Goal: Task Accomplishment & Management: Manage account settings

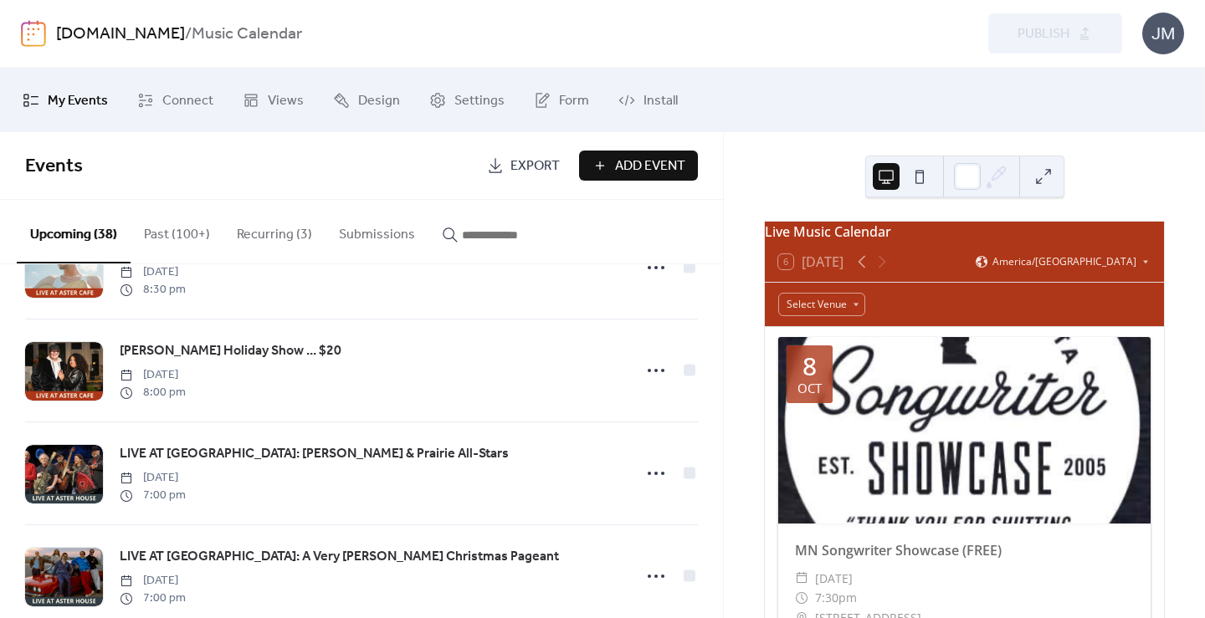
scroll to position [3622, 0]
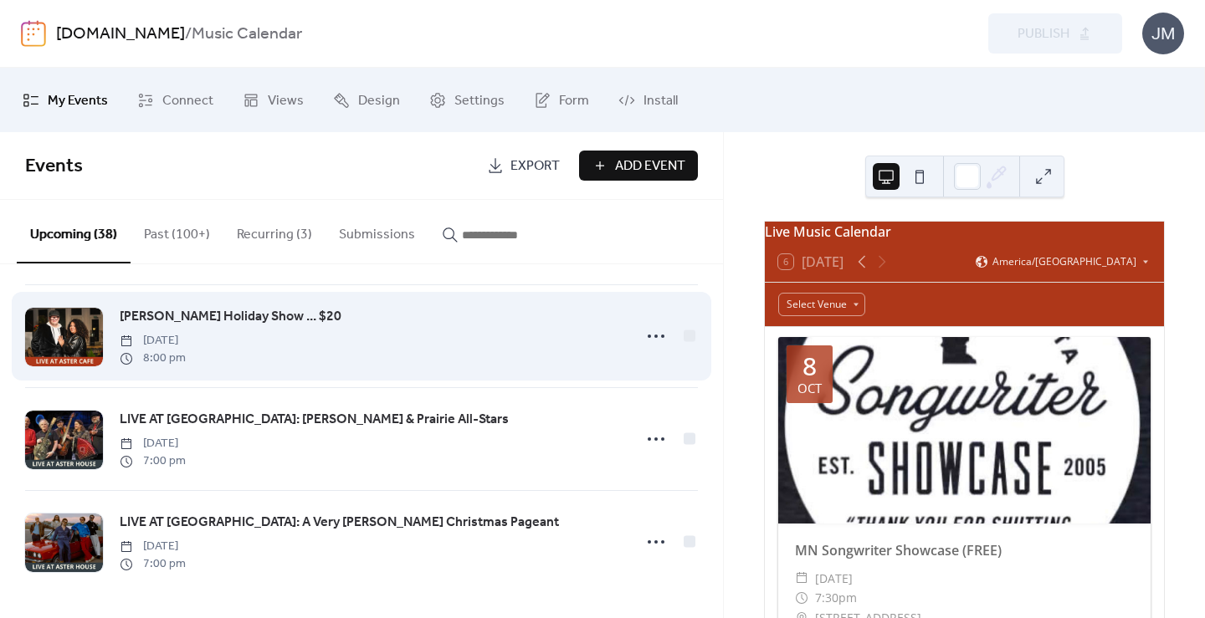
click at [82, 326] on div at bounding box center [64, 337] width 78 height 59
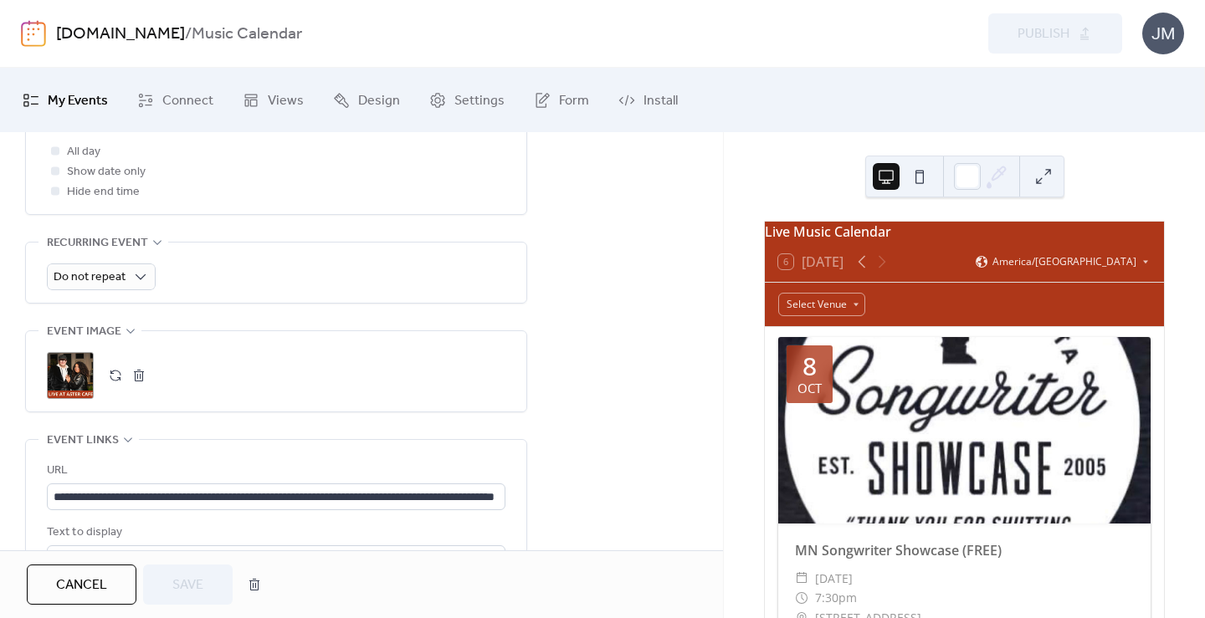
scroll to position [681, 0]
click at [130, 372] on button "button" at bounding box center [138, 376] width 23 height 23
click at [69, 375] on icon at bounding box center [70, 376] width 23 height 23
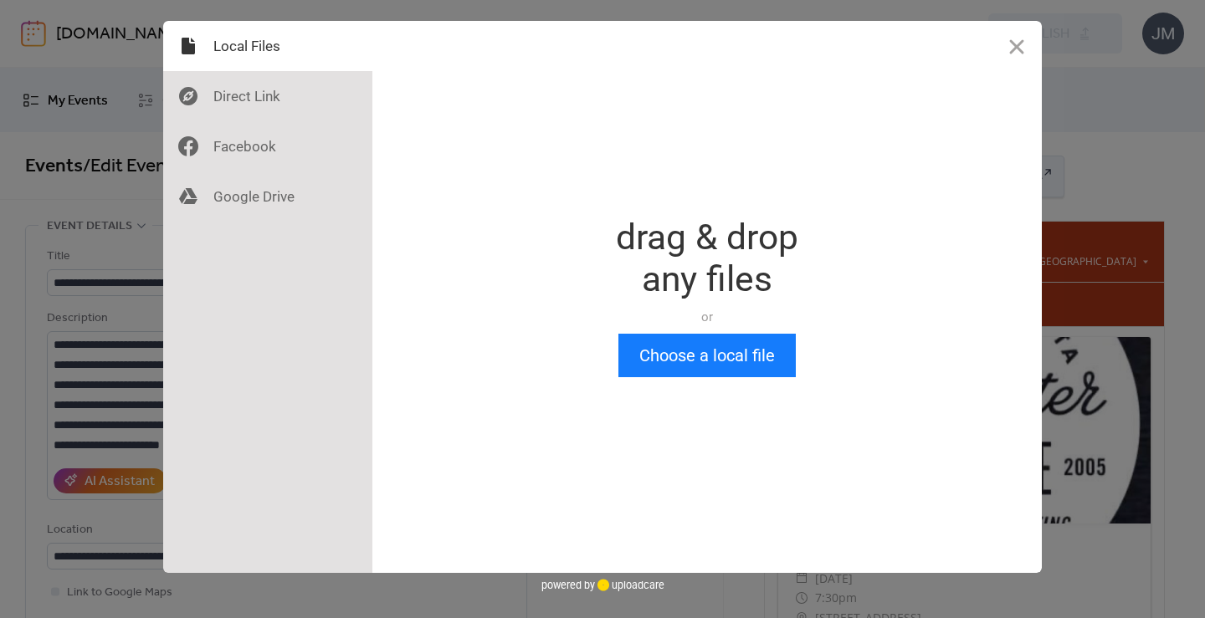
scroll to position [0, 0]
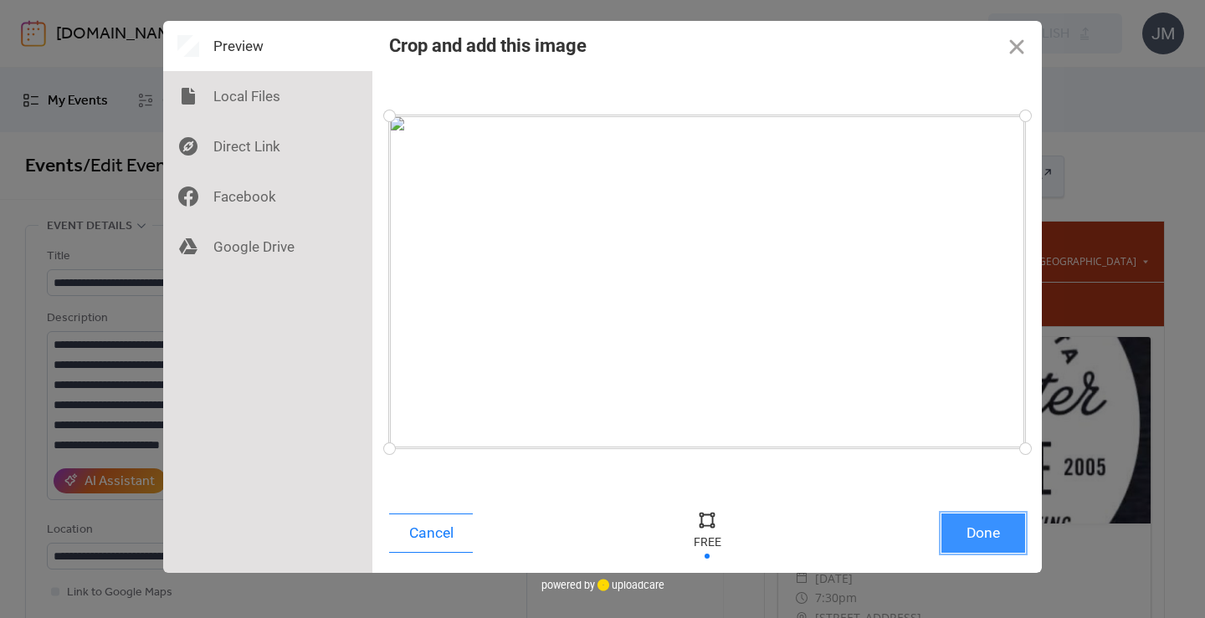
click at [958, 525] on button "Done" at bounding box center [983, 533] width 84 height 39
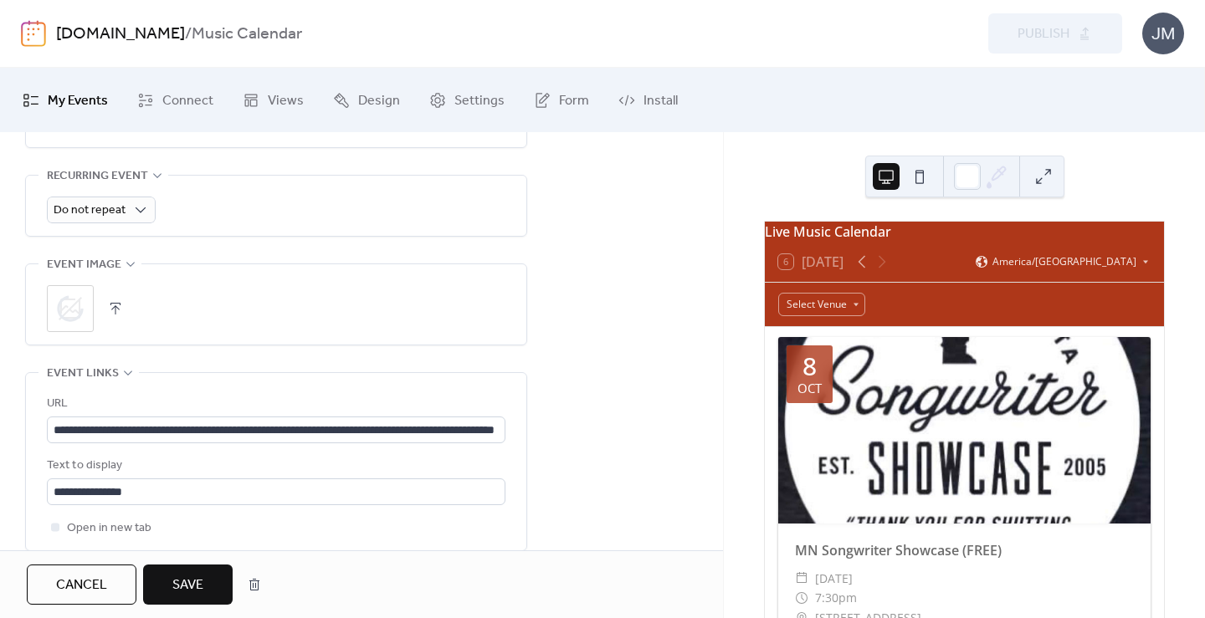
scroll to position [804, 0]
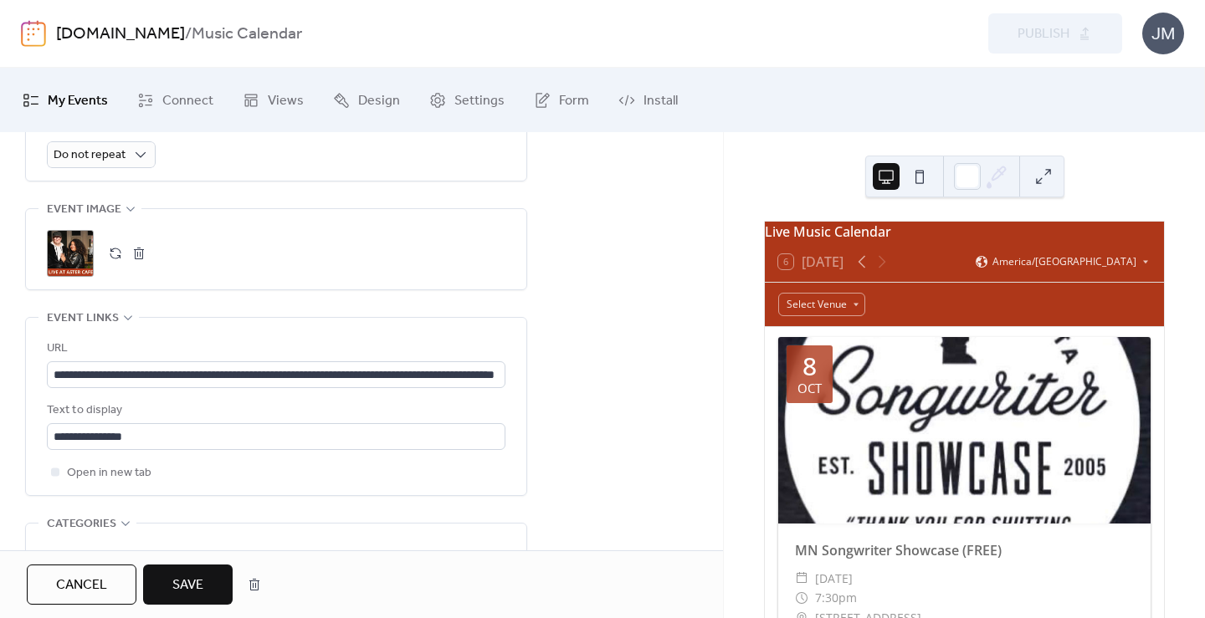
click at [196, 582] on span "Save" at bounding box center [187, 586] width 31 height 20
click at [68, 577] on span "Cancel" at bounding box center [81, 586] width 51 height 20
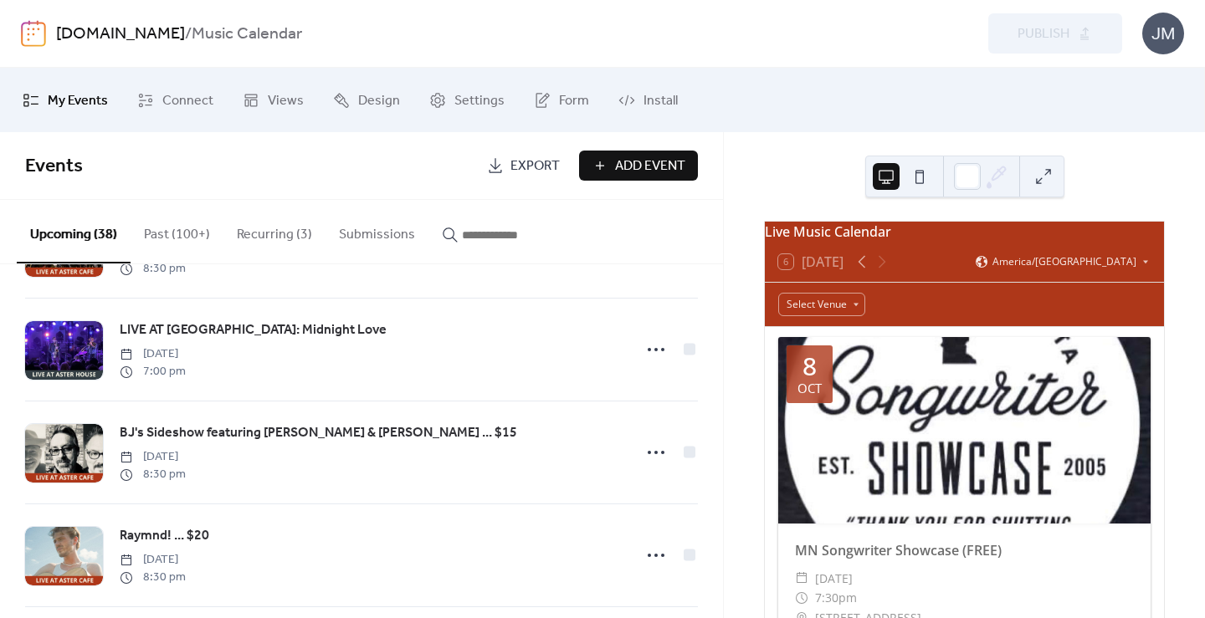
scroll to position [3622, 0]
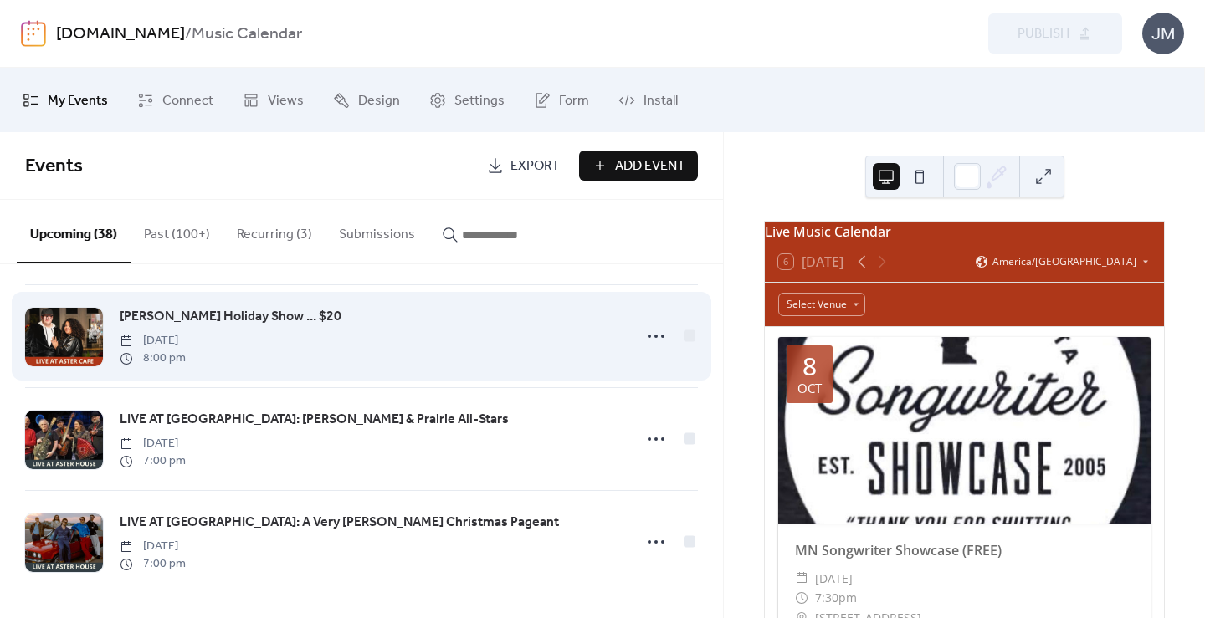
click at [71, 326] on div at bounding box center [64, 337] width 78 height 59
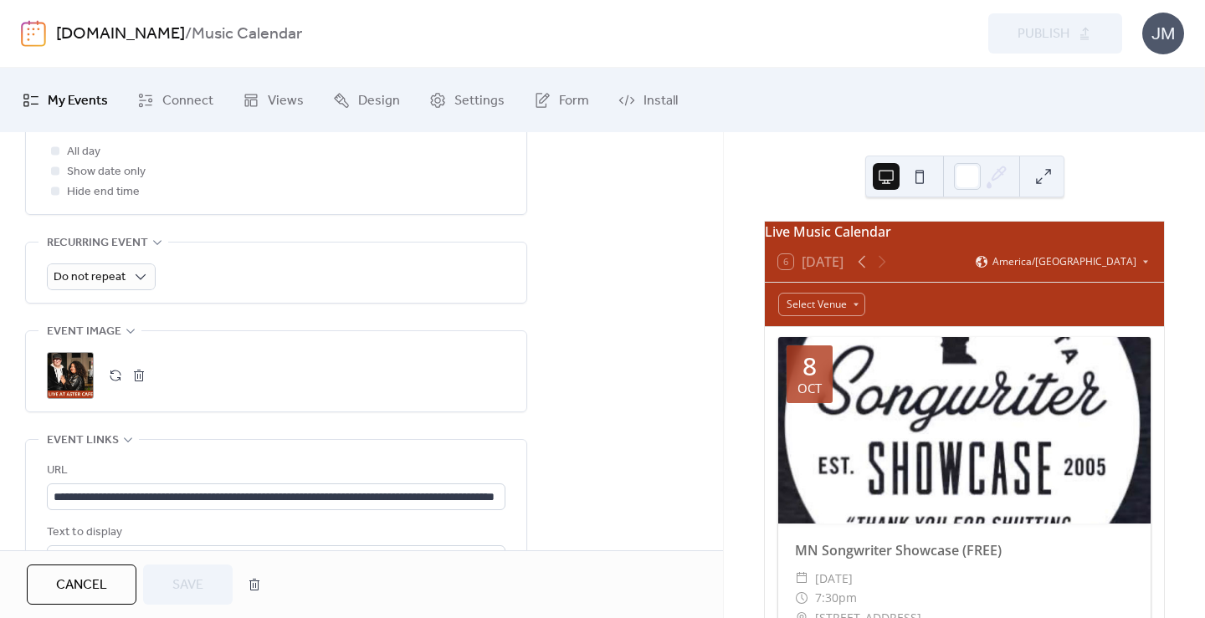
scroll to position [649, 0]
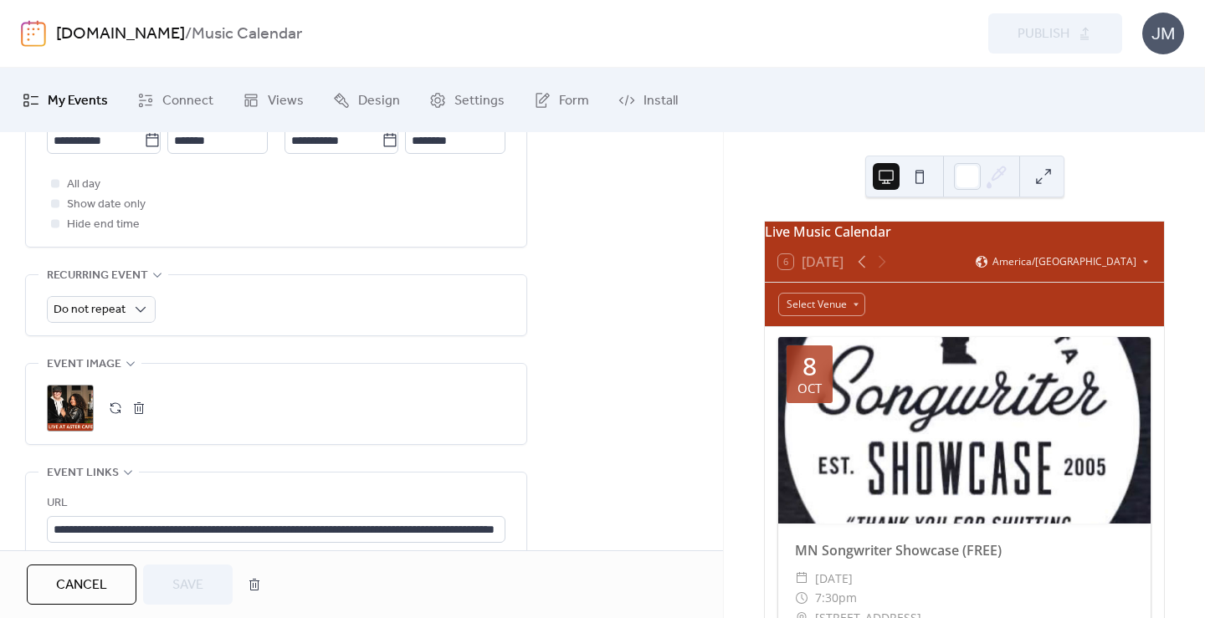
click at [72, 578] on span "Cancel" at bounding box center [81, 586] width 51 height 20
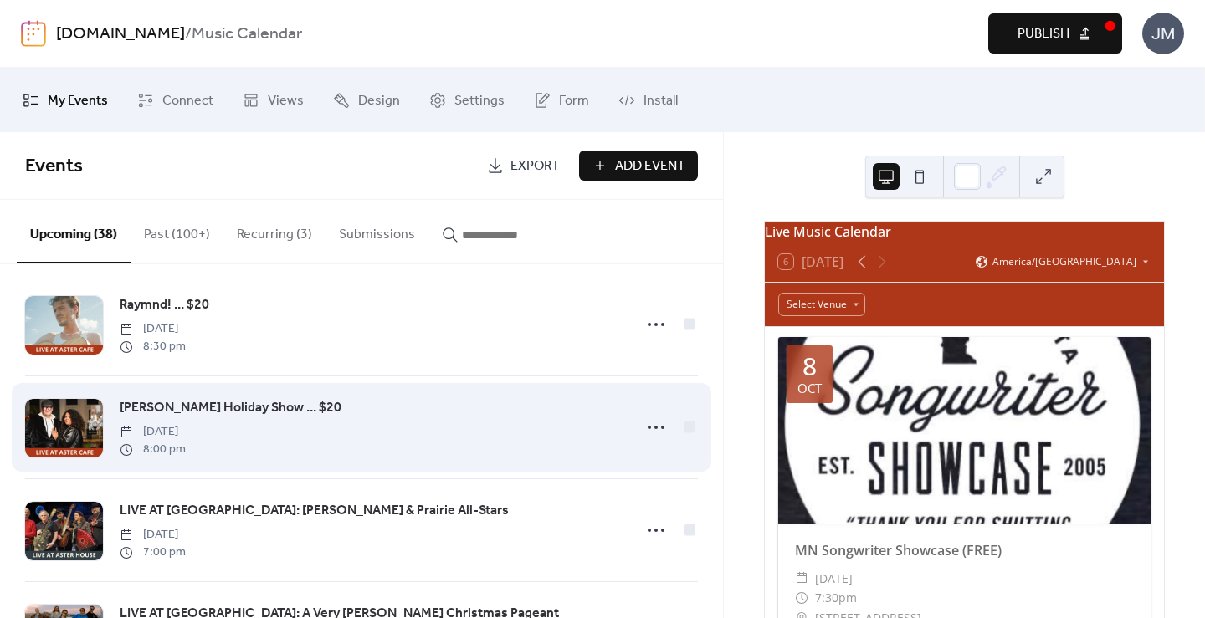
scroll to position [3514, 0]
click at [81, 443] on div at bounding box center [64, 429] width 78 height 59
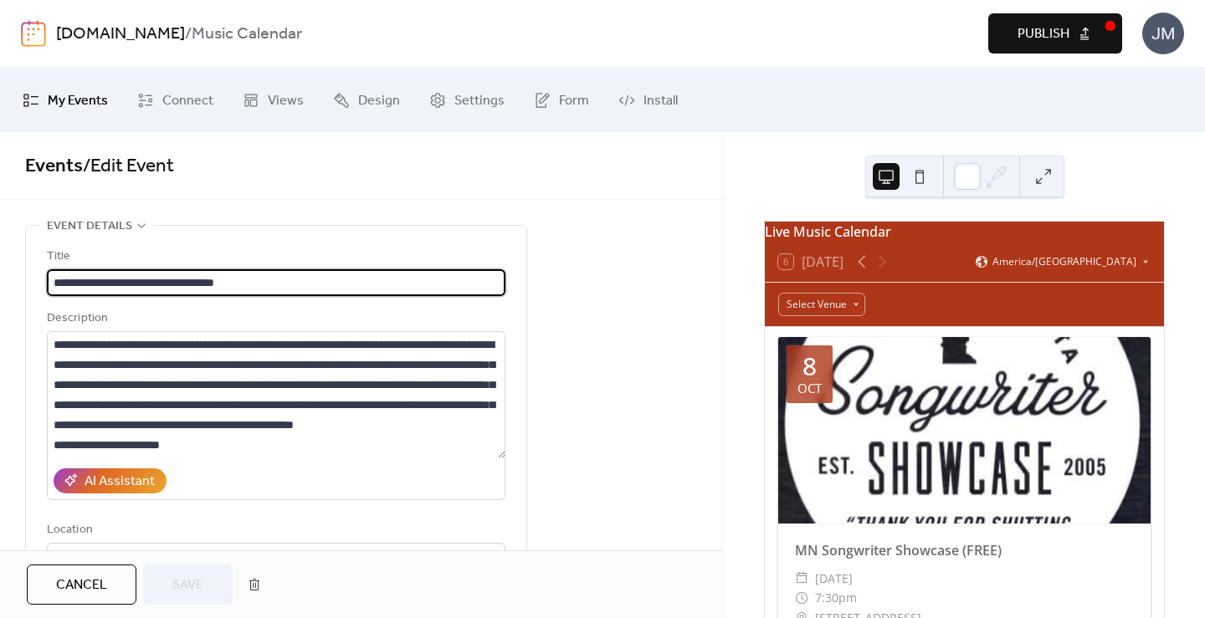
click at [1007, 46] on button "Publish" at bounding box center [1055, 33] width 134 height 40
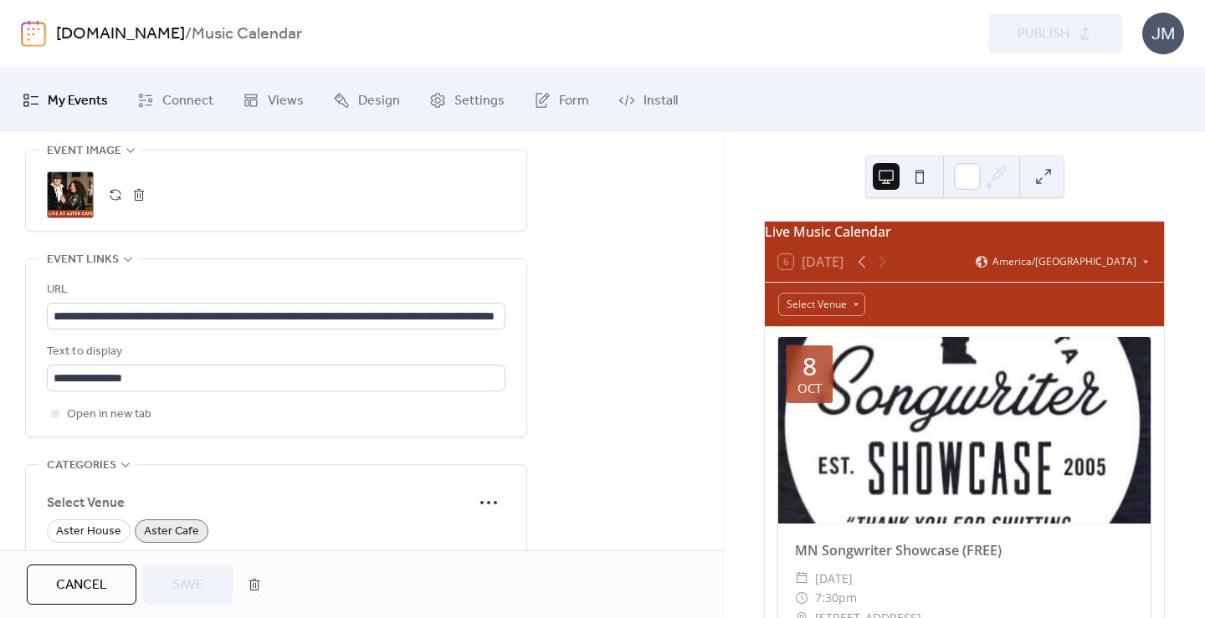
scroll to position [720, 0]
